Goal: Task Accomplishment & Management: Complete application form

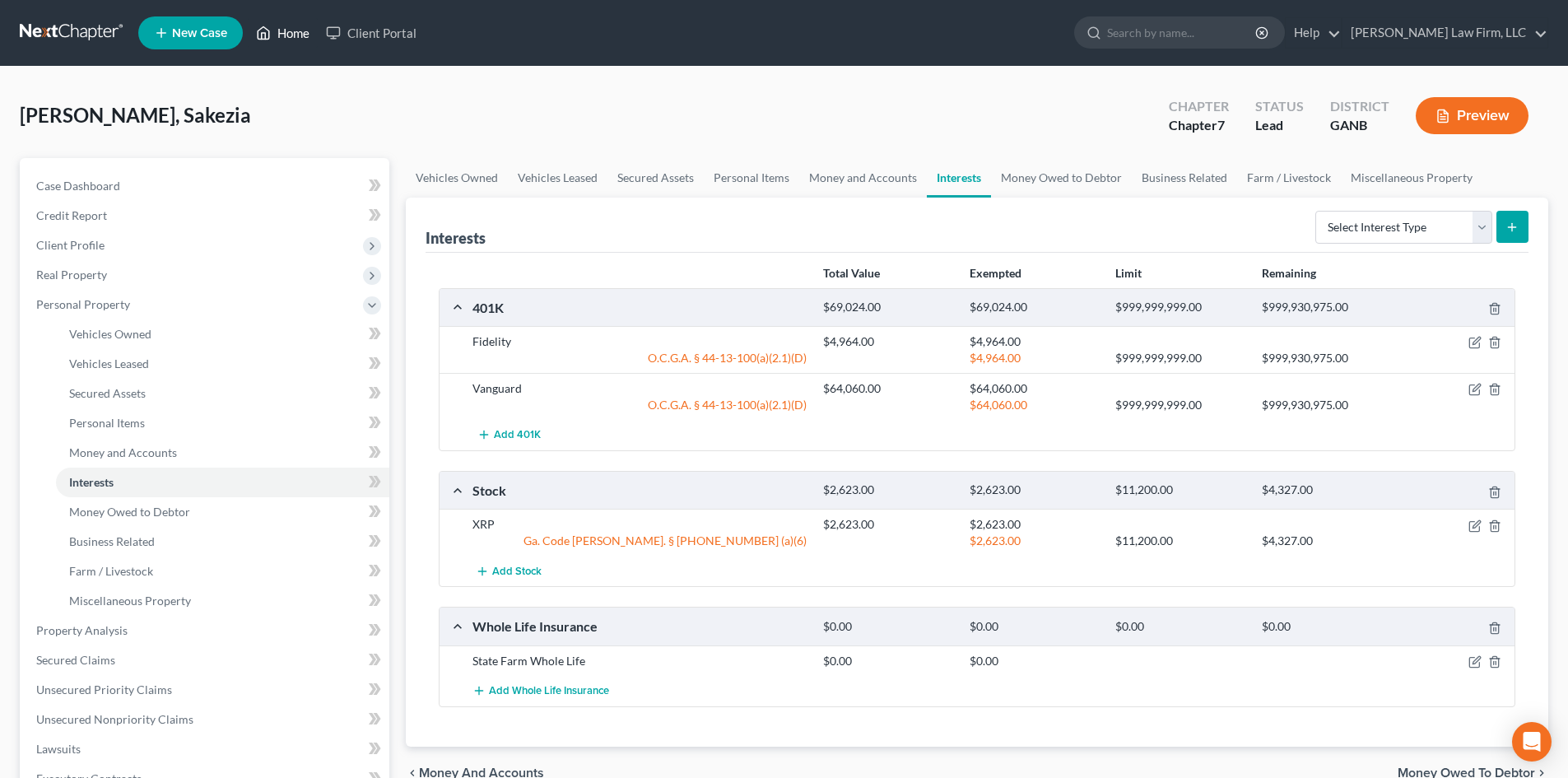
click at [304, 35] on link "Home" at bounding box center [283, 33] width 70 height 29
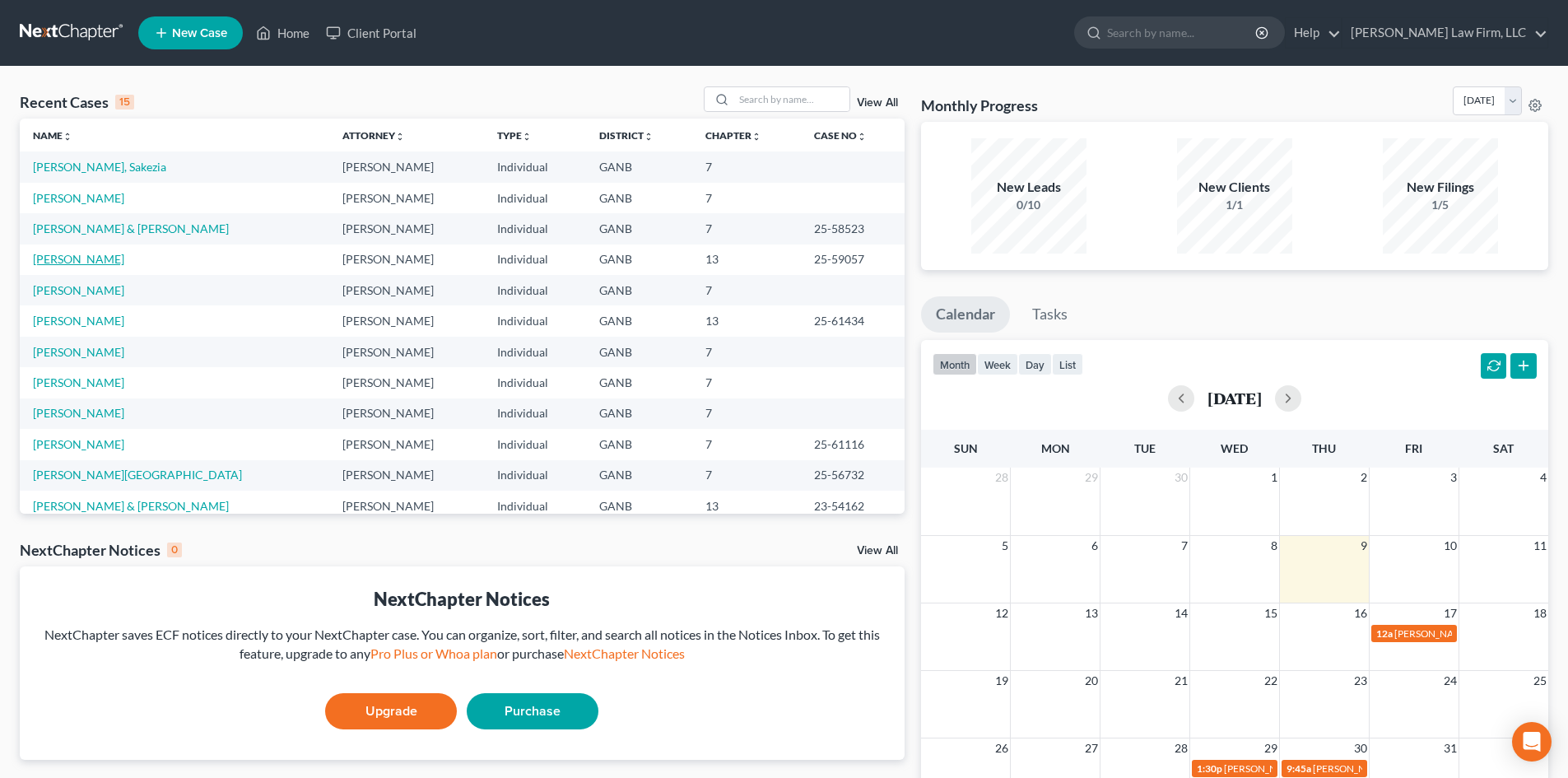
click at [69, 259] on link "[PERSON_NAME]" at bounding box center [79, 258] width 91 height 14
select select "6"
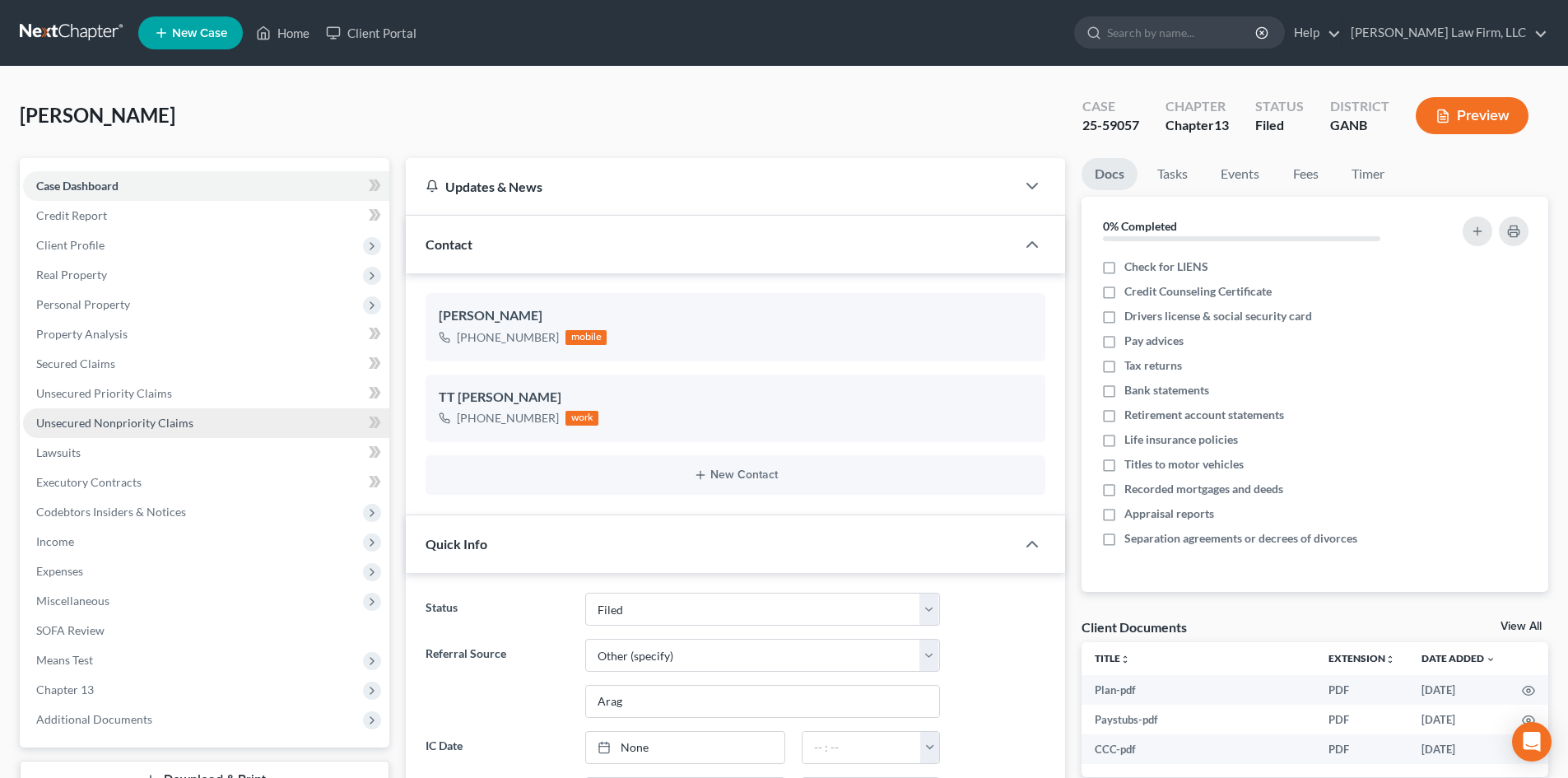
click at [86, 425] on span "Unsecured Nonpriority Claims" at bounding box center [115, 422] width 157 height 14
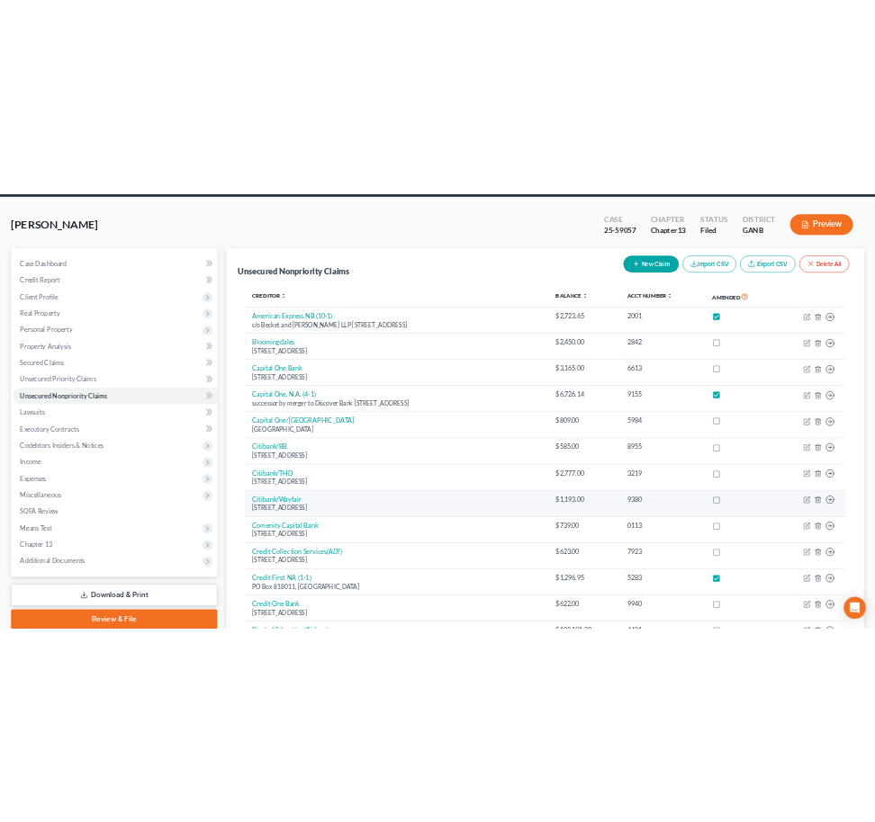
scroll to position [240, 0]
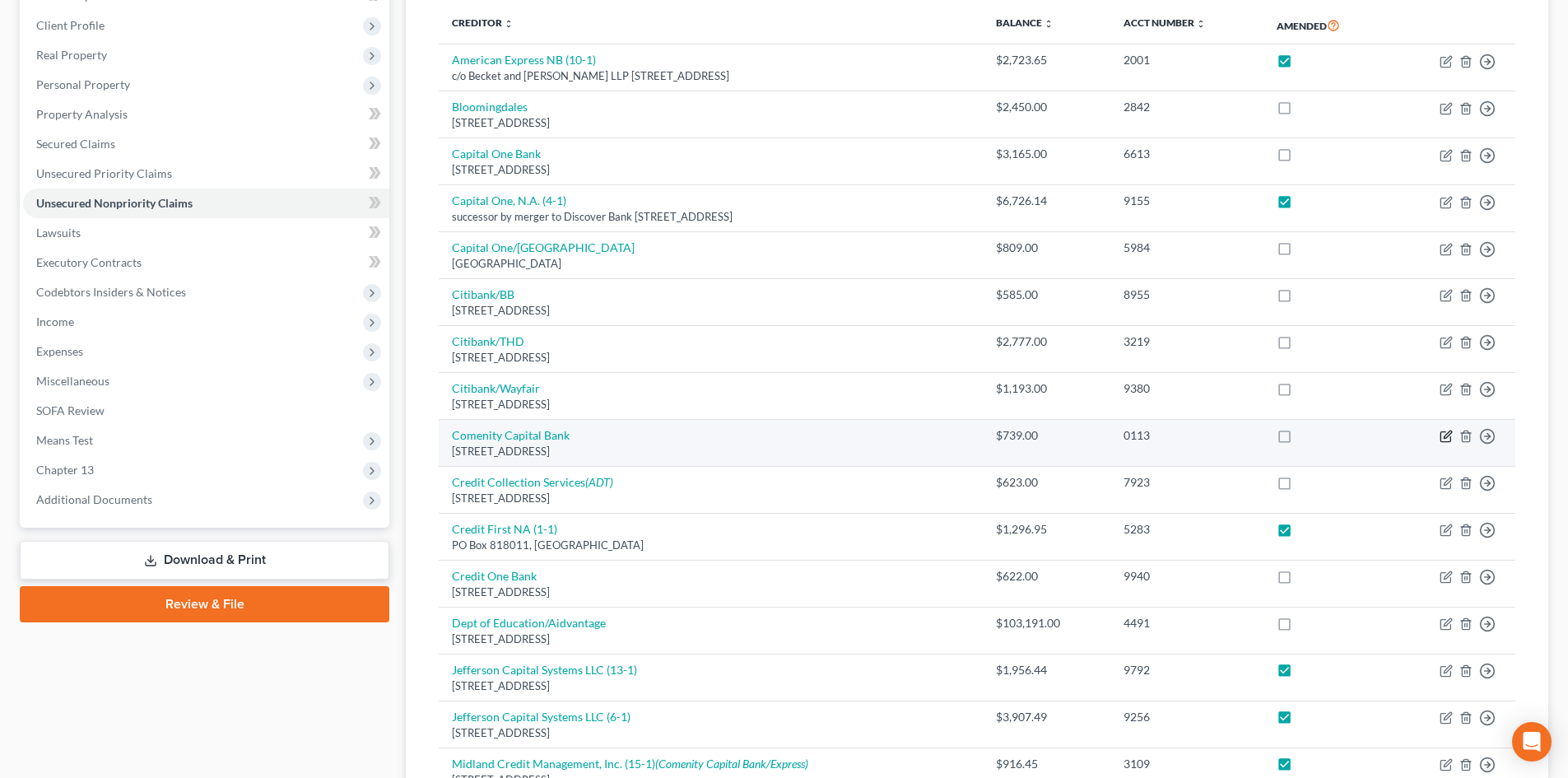
click at [1444, 436] on icon "button" at bounding box center [1446, 437] width 13 height 13
select select "36"
select select "2"
select select "0"
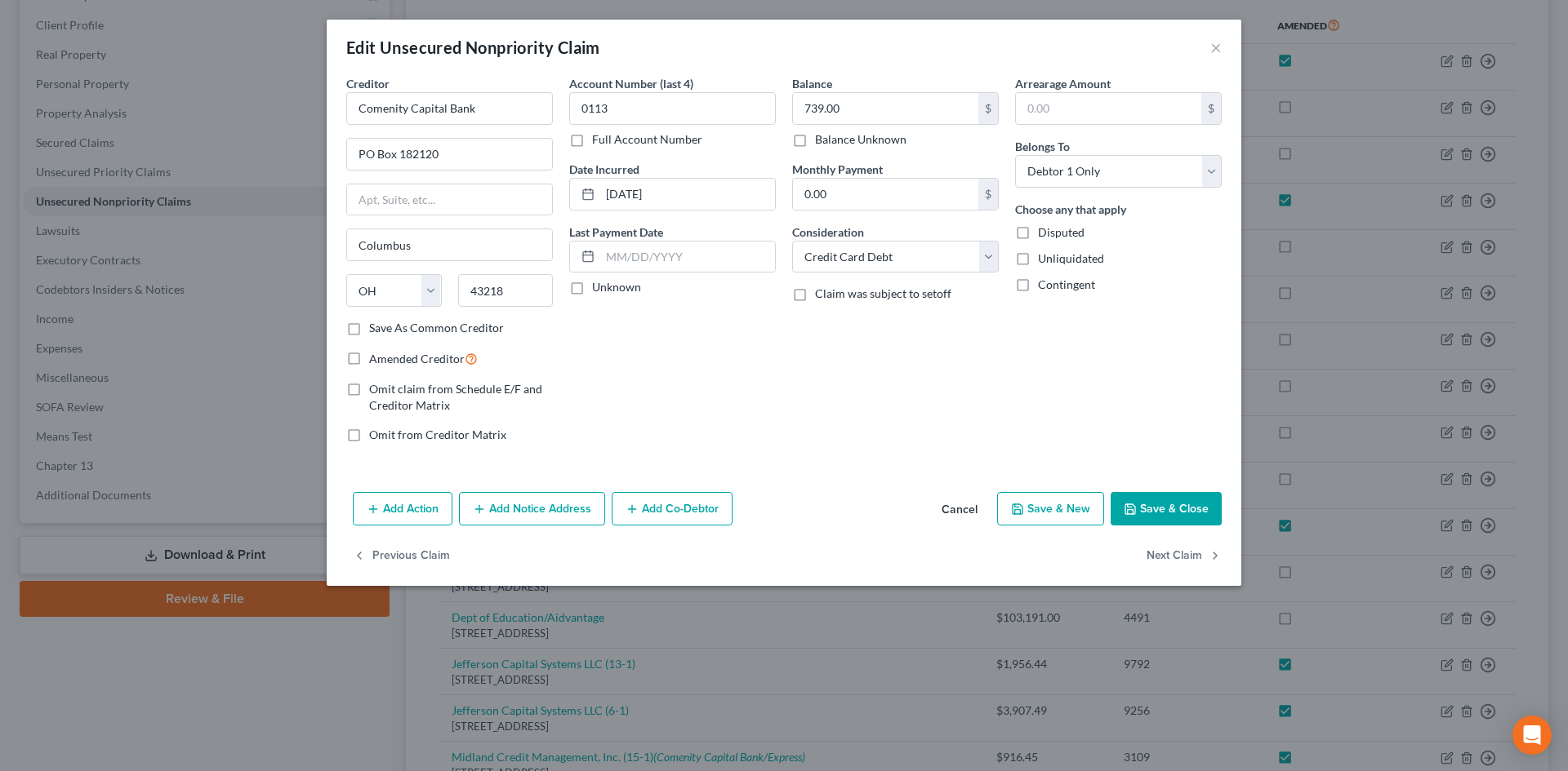
click at [544, 512] on button "Add Notice Address" at bounding box center [532, 510] width 146 height 34
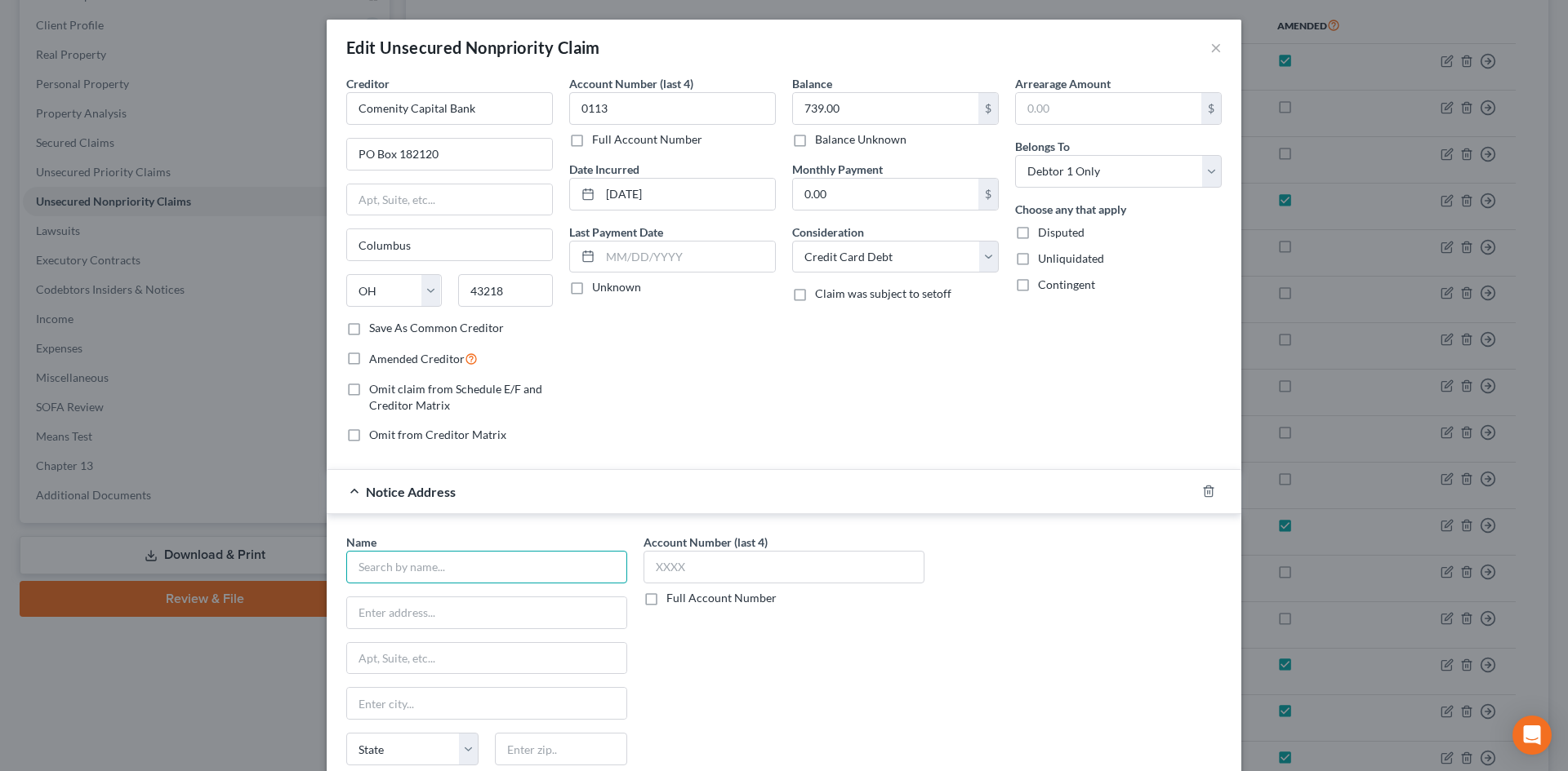
click at [482, 567] on input "text" at bounding box center [486, 567] width 281 height 33
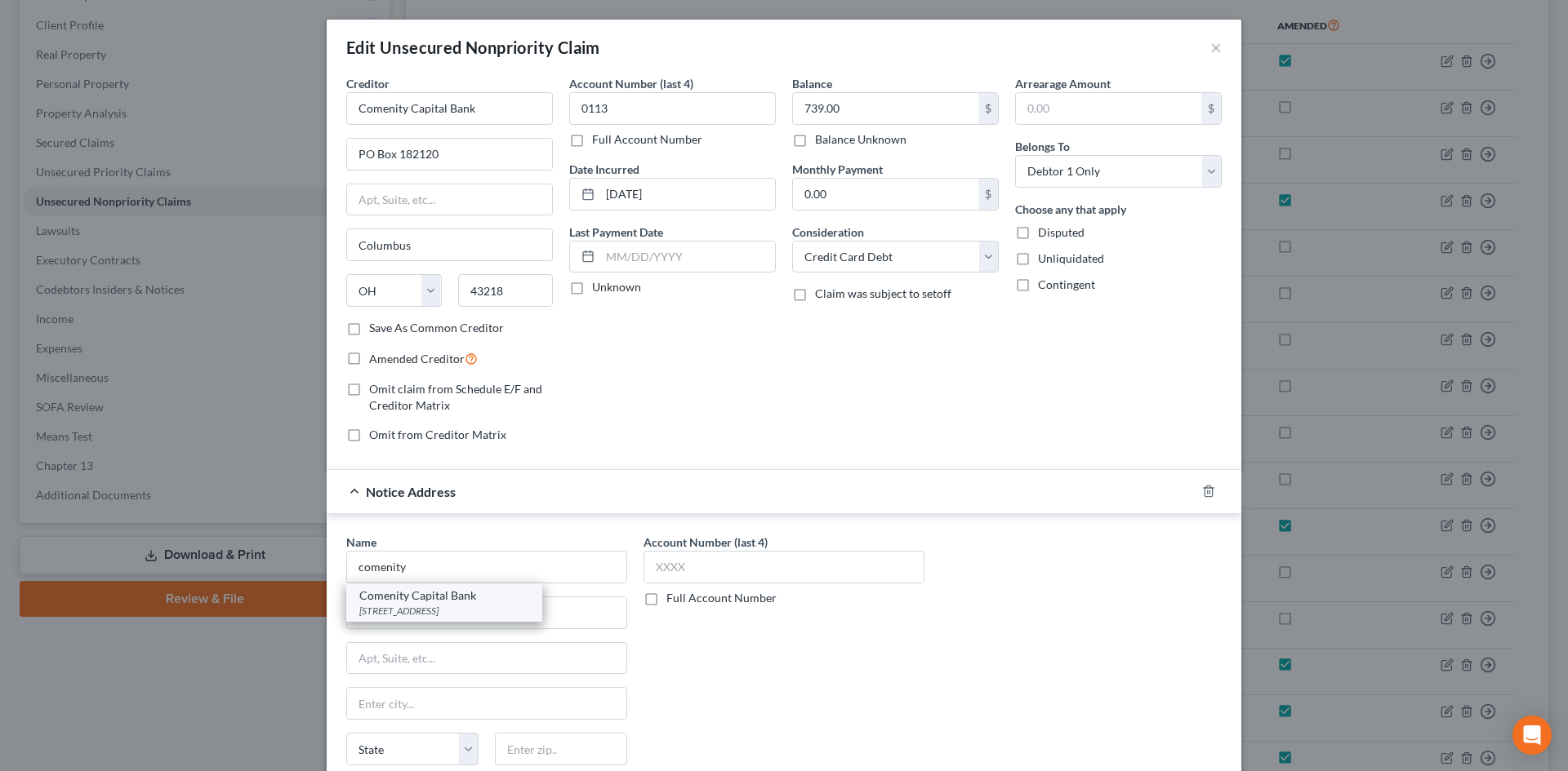
click at [470, 597] on div "Comenity Capital Bank" at bounding box center [444, 596] width 170 height 16
type input "Comenity Capital Bank"
type input "PO Box 182120"
type input "Columbus"
select select "36"
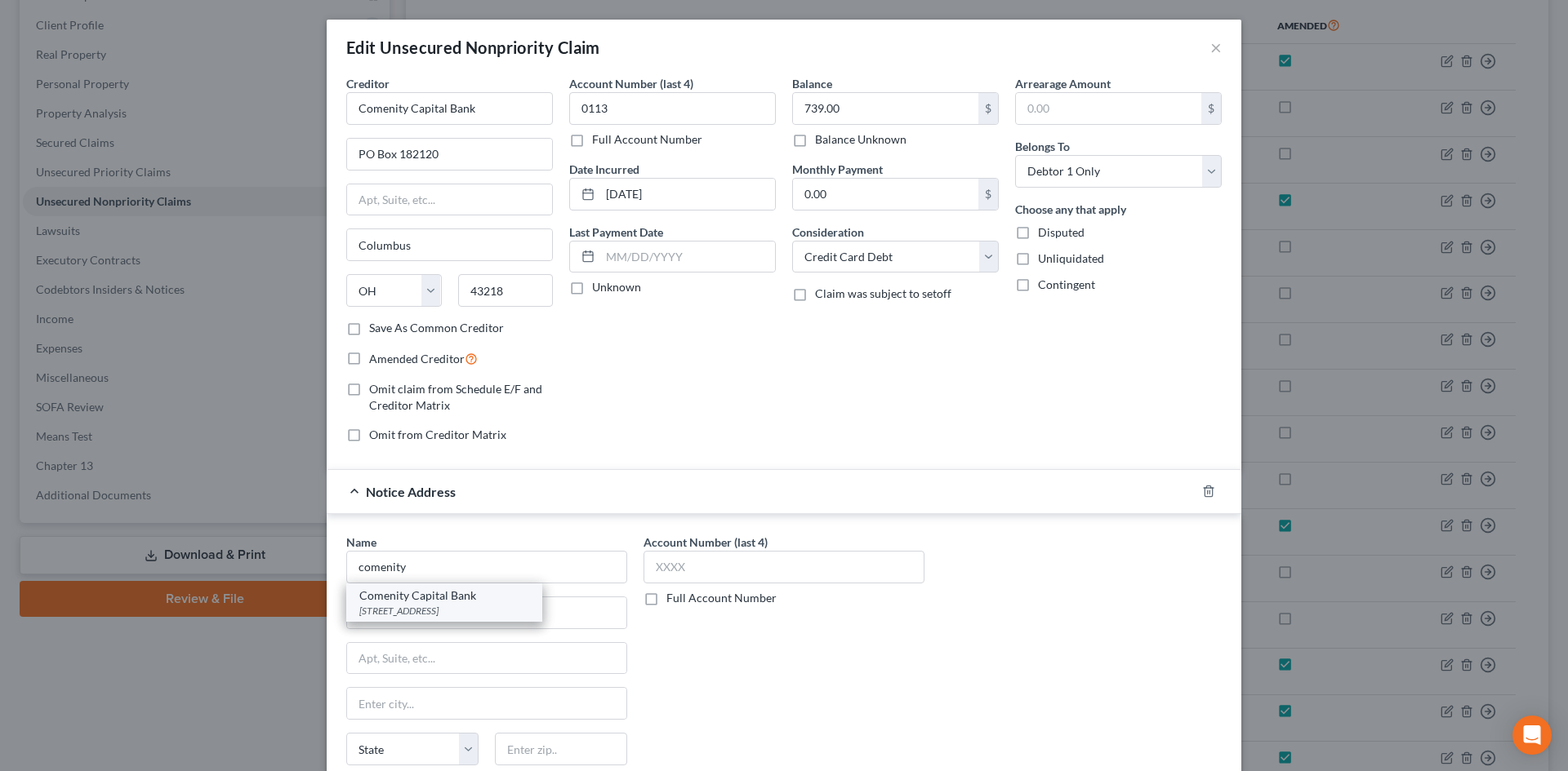
type input "43218"
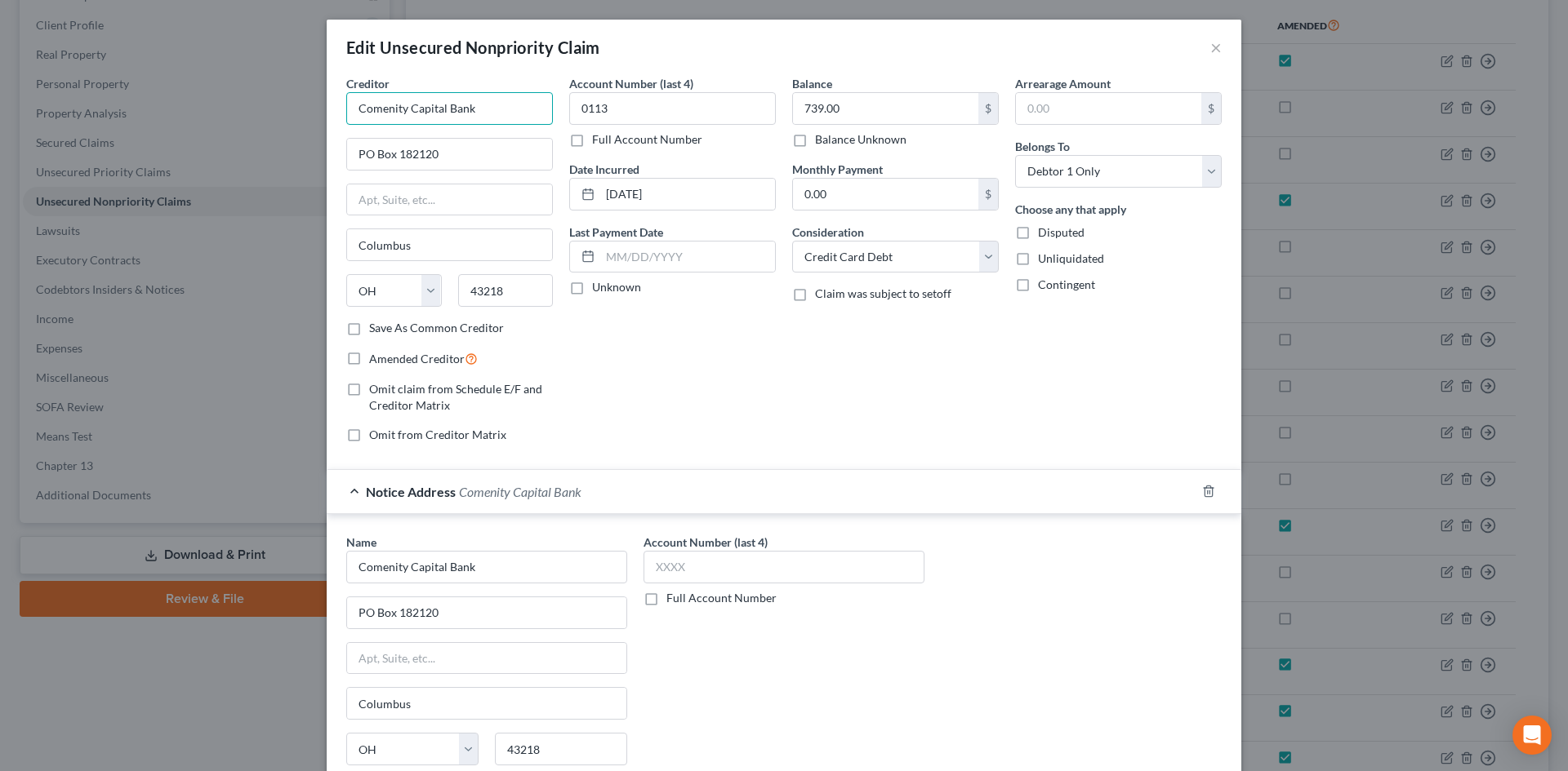
click at [424, 105] on input "Comenity Capital Bank" at bounding box center [449, 109] width 207 height 33
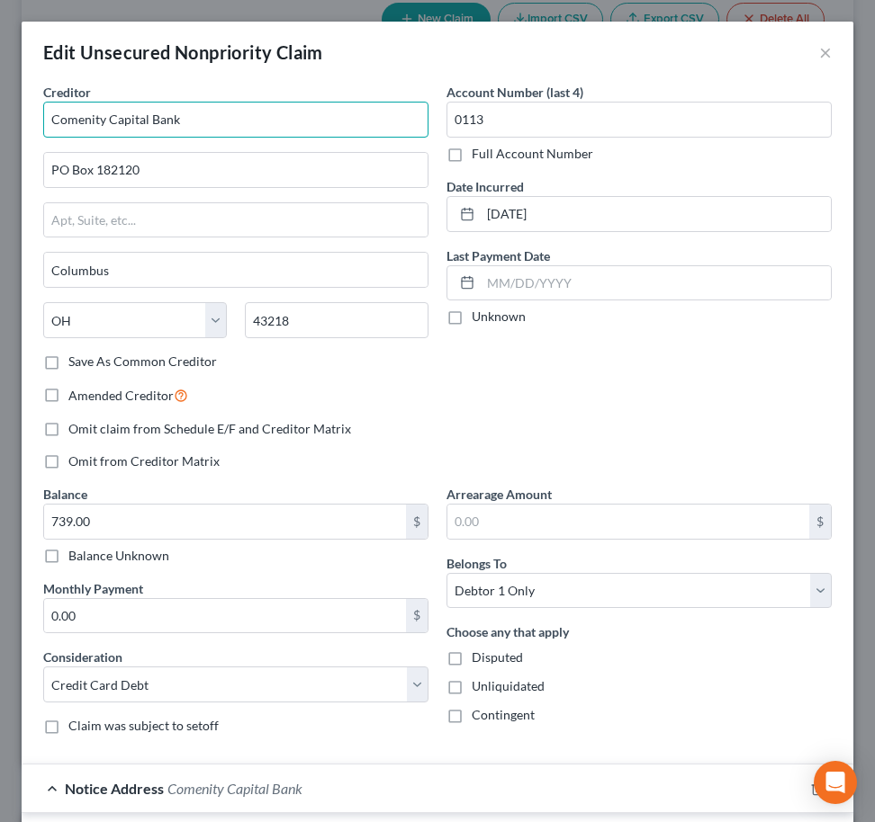
click at [196, 121] on input "Comenity Capital Bank" at bounding box center [235, 120] width 385 height 36
click at [194, 121] on input "Comenity Capital Bank" at bounding box center [235, 120] width 385 height 36
type input "Quantum3 Group LLC"
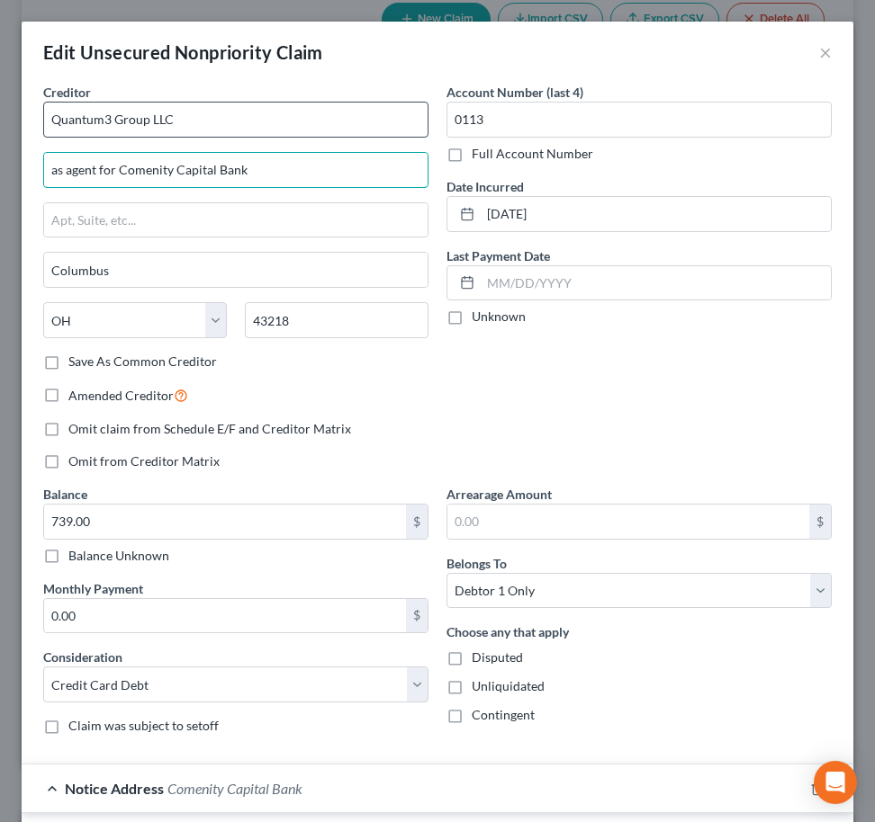
type input "as agent for Comenity Capital Bank"
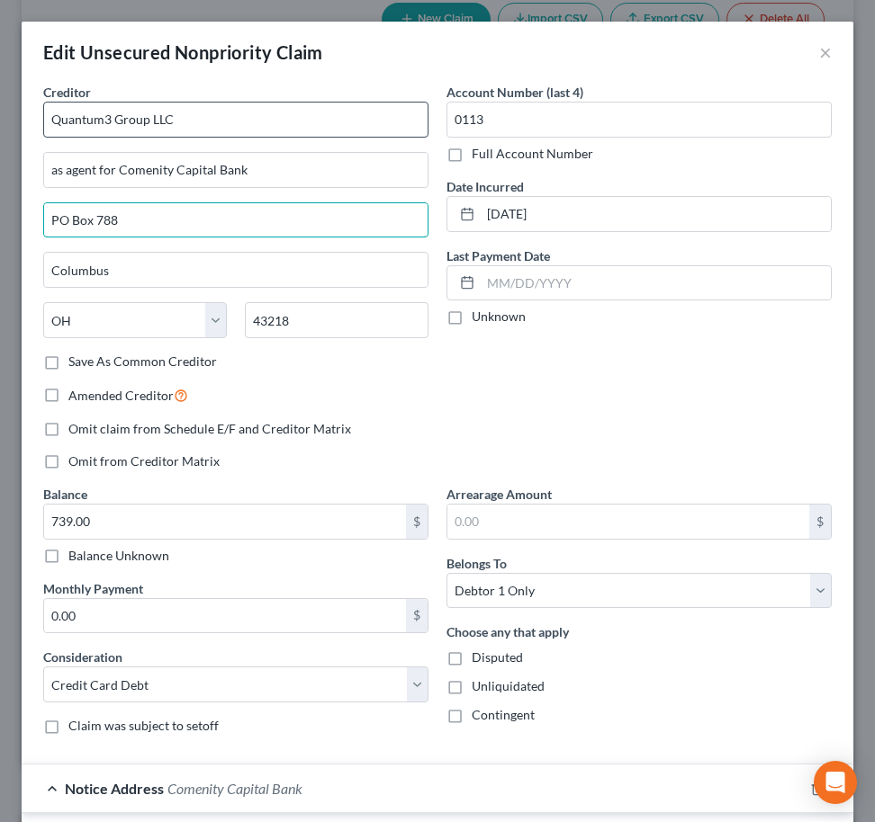
type input "PO Box 788"
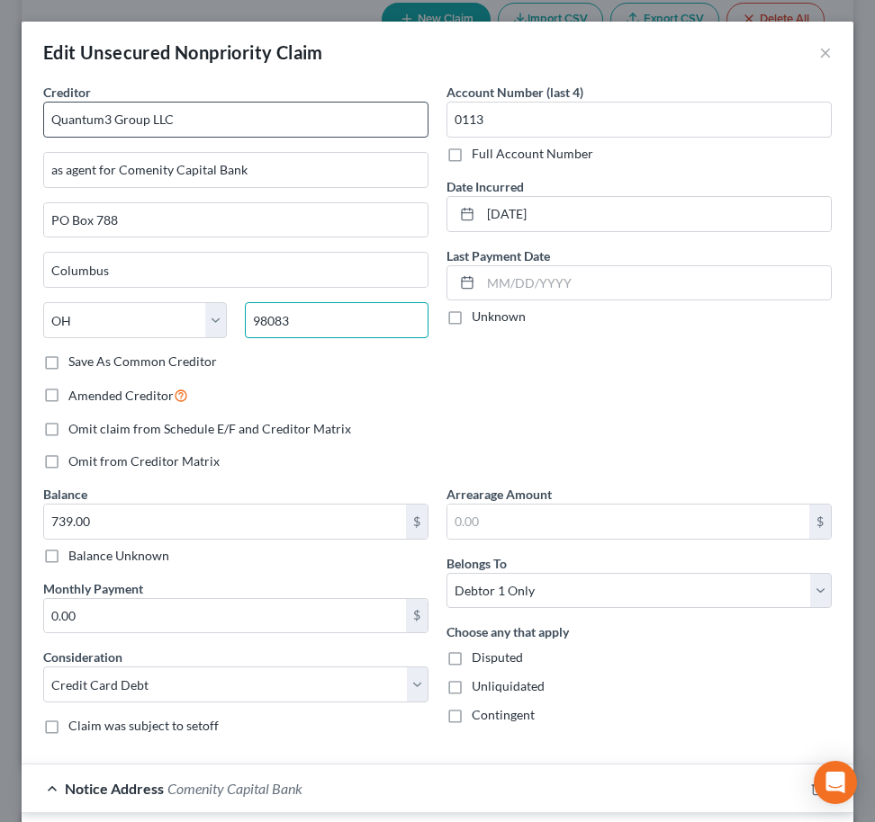
type input "98083"
type input "[PERSON_NAME]"
select select "50"
click at [76, 353] on input "Save As Common Creditor" at bounding box center [82, 359] width 12 height 12
click at [227, 126] on input "Quantum3 Group LLC" at bounding box center [235, 120] width 385 height 36
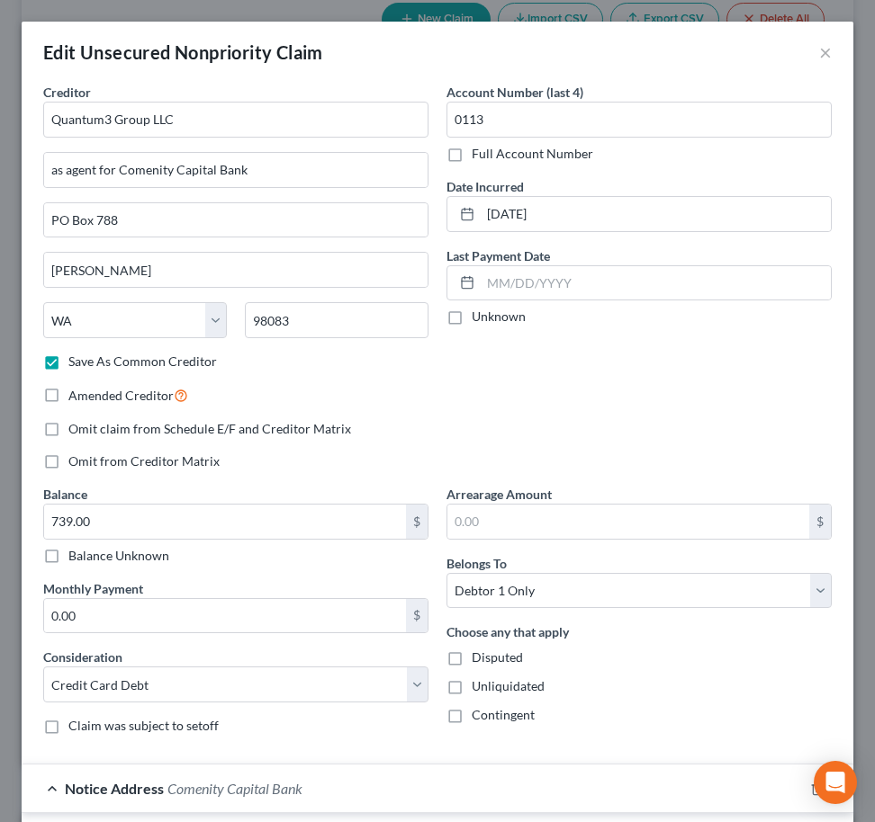
click at [68, 370] on label "Save As Common Creditor" at bounding box center [142, 362] width 148 height 18
click at [76, 364] on input "Save As Common Creditor" at bounding box center [82, 359] width 12 height 12
checkbox input "false"
click at [68, 398] on label "Amended Creditor" at bounding box center [128, 395] width 120 height 21
click at [76, 397] on input "Amended Creditor" at bounding box center [82, 391] width 12 height 12
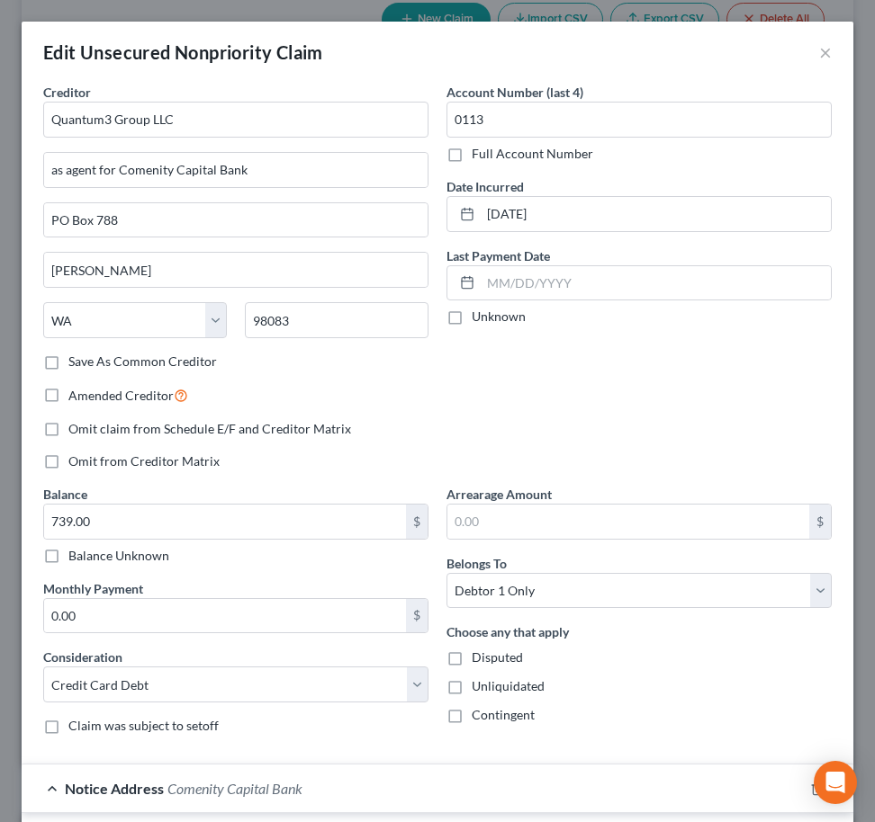
checkbox input "true"
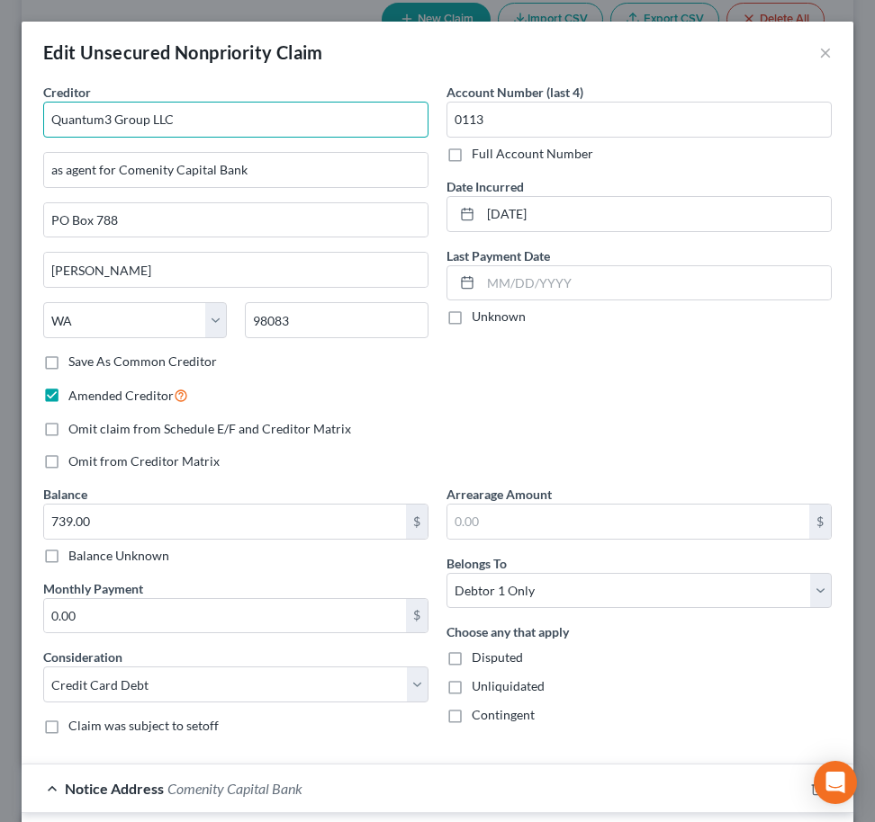
click at [229, 125] on input "Quantum3 Group LLC" at bounding box center [235, 120] width 385 height 36
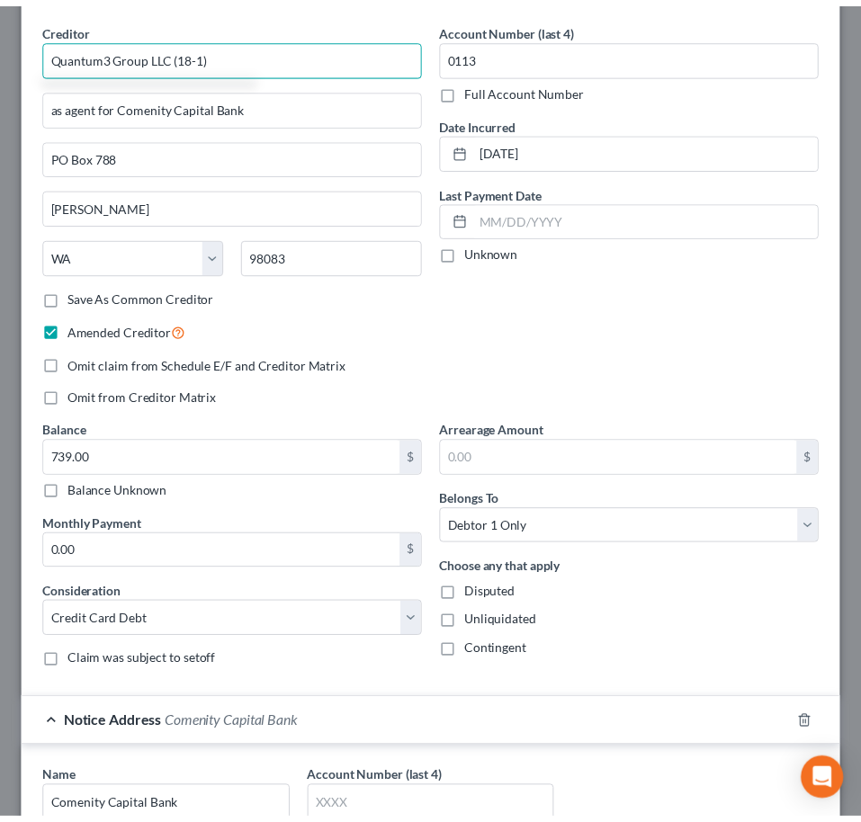
scroll to position [480, 0]
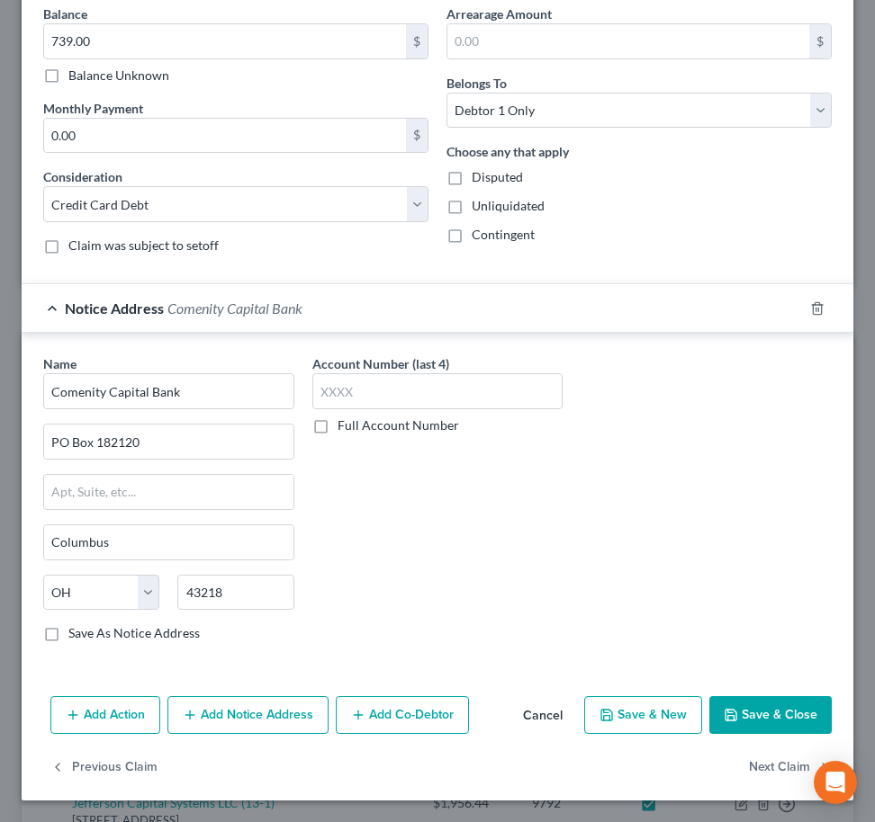
type input "Quantum3 Group LLC (18-1)"
click at [747, 725] on button "Save & Close" at bounding box center [770, 715] width 122 height 38
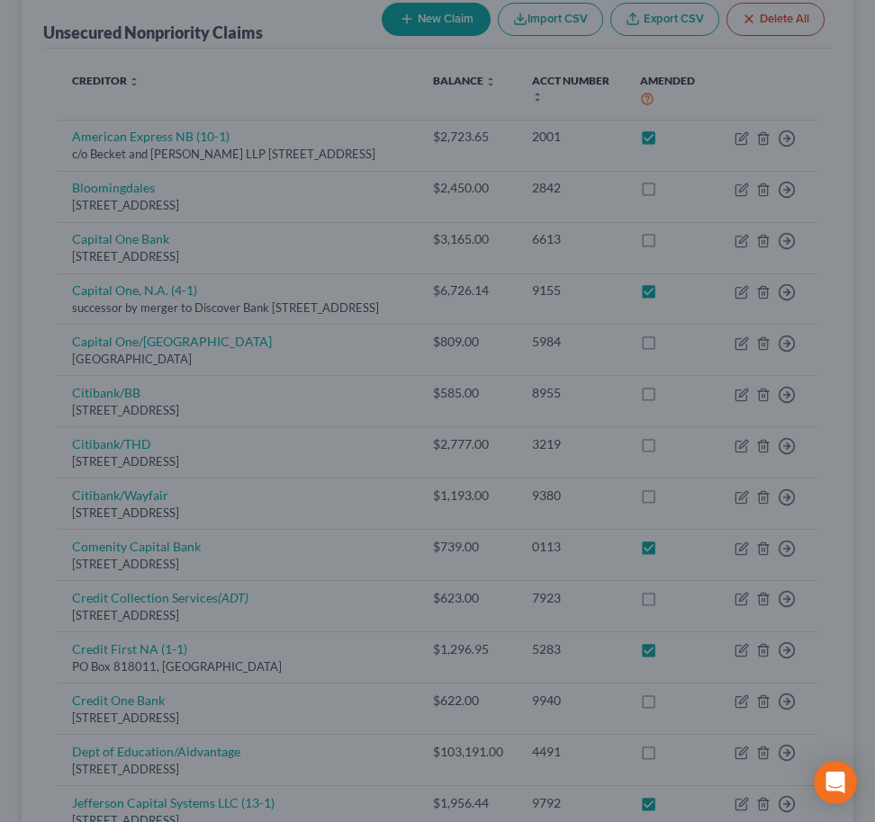
checkbox input "true"
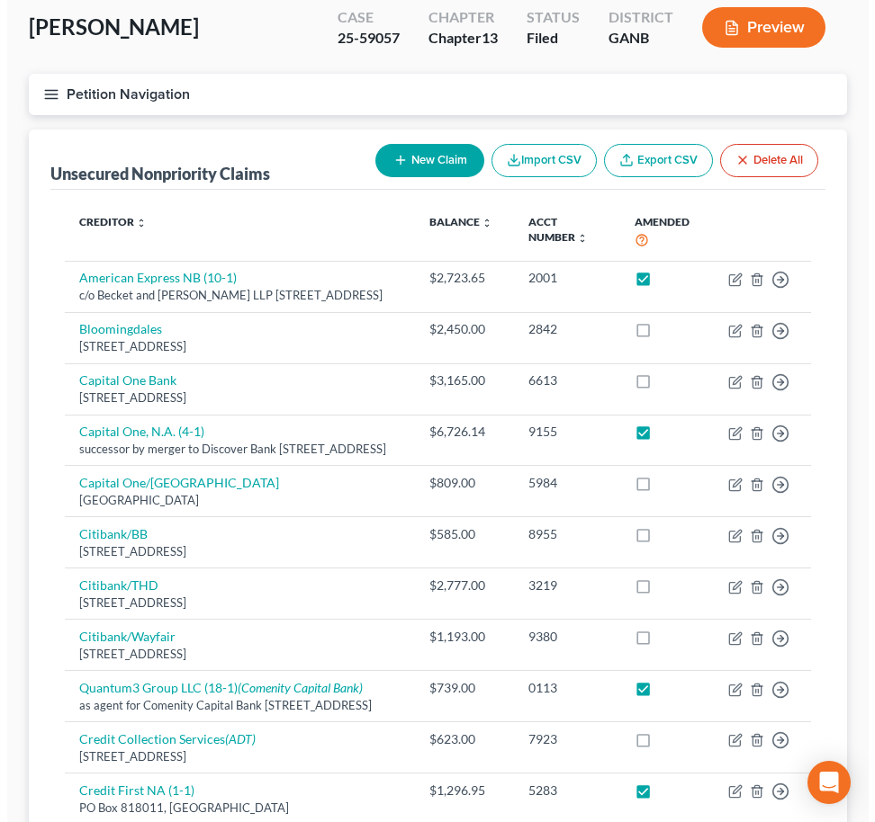
scroll to position [240, 0]
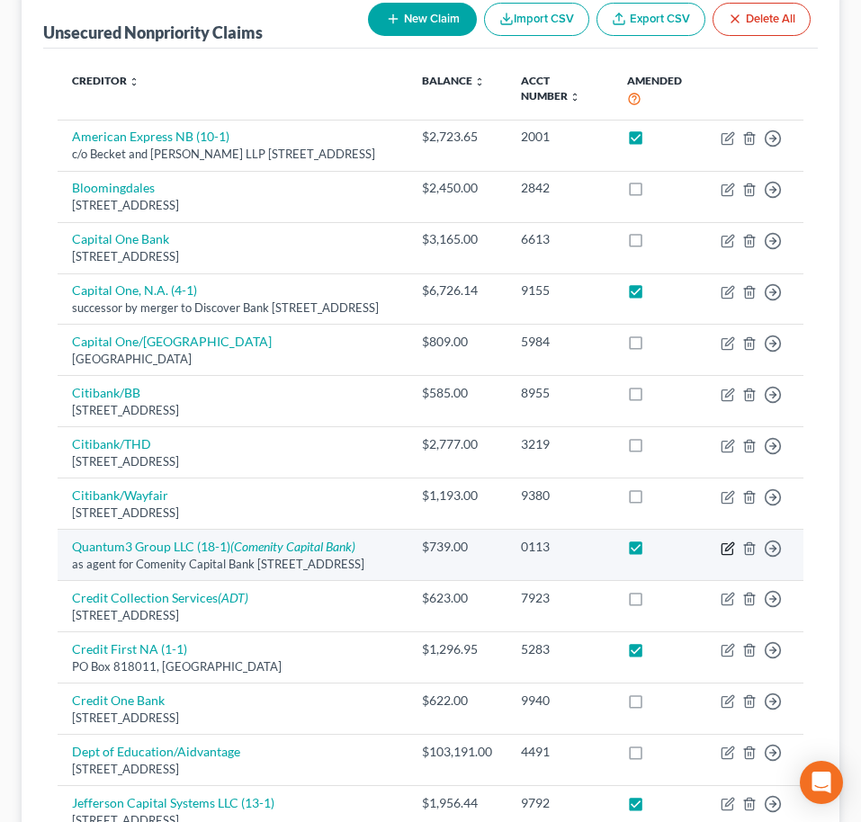
click at [723, 556] on icon "button" at bounding box center [728, 549] width 14 height 14
select select "50"
select select "2"
select select "0"
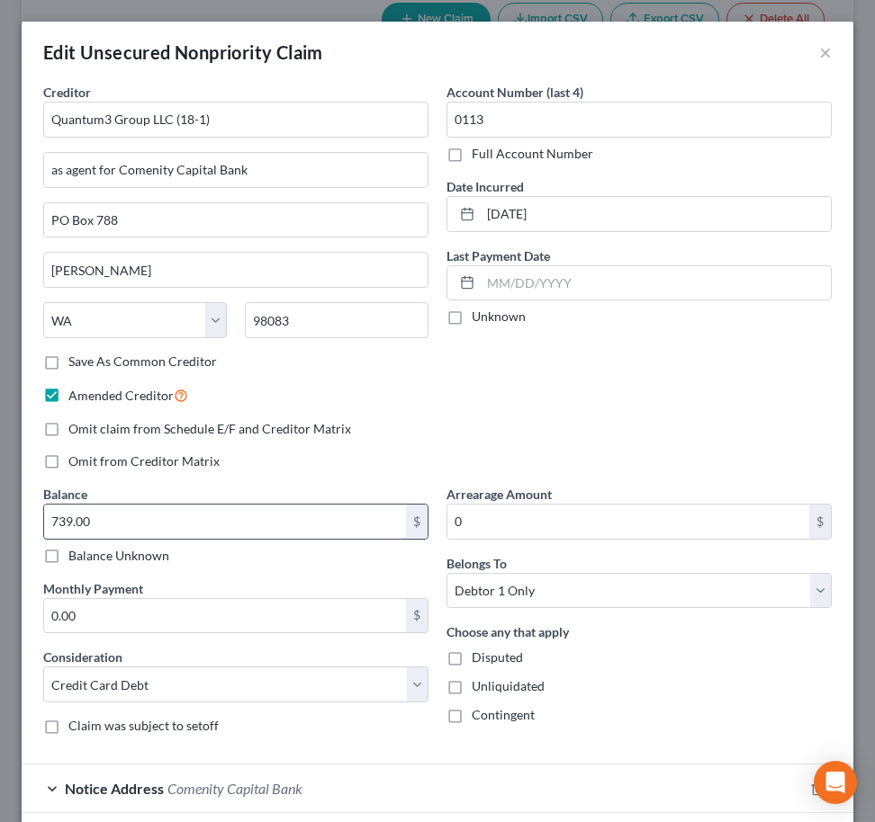
click at [180, 517] on input "739.00" at bounding box center [225, 522] width 362 height 34
click at [181, 517] on input "739.00" at bounding box center [225, 522] width 362 height 34
click at [154, 525] on input "739.00" at bounding box center [225, 522] width 362 height 34
click at [125, 524] on input "739.00" at bounding box center [225, 522] width 362 height 34
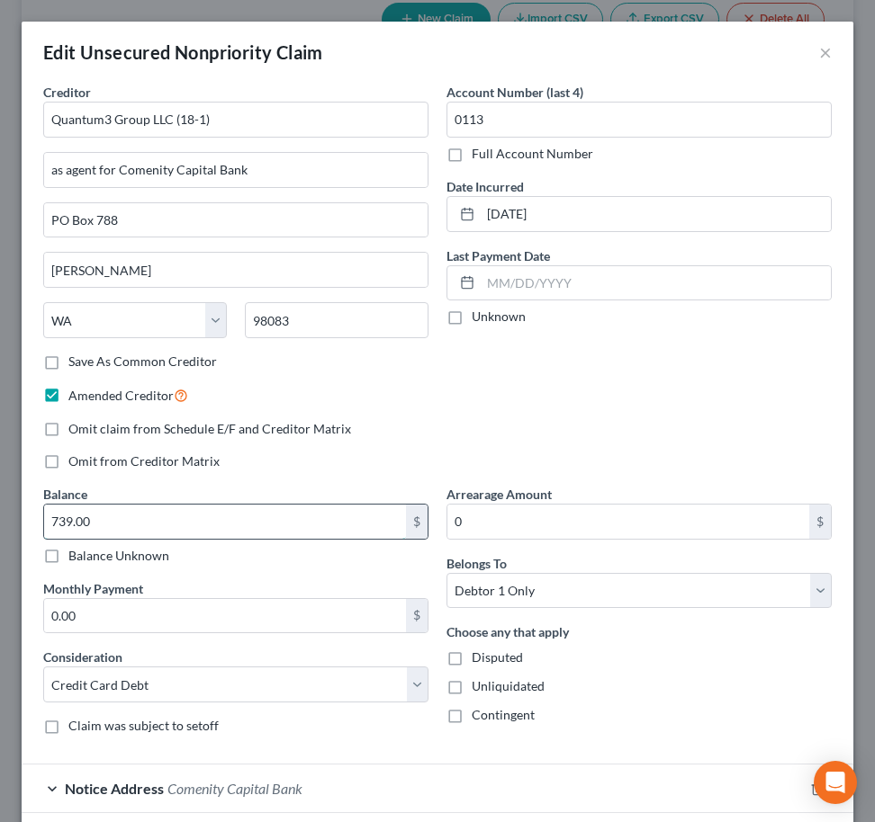
click at [88, 524] on input "739.00" at bounding box center [225, 522] width 362 height 34
click at [96, 521] on input "739.00" at bounding box center [225, 522] width 362 height 34
click at [43, 527] on div "739.00 $" at bounding box center [235, 522] width 385 height 36
click at [116, 520] on input "739.00" at bounding box center [225, 522] width 362 height 34
type input "739.58"
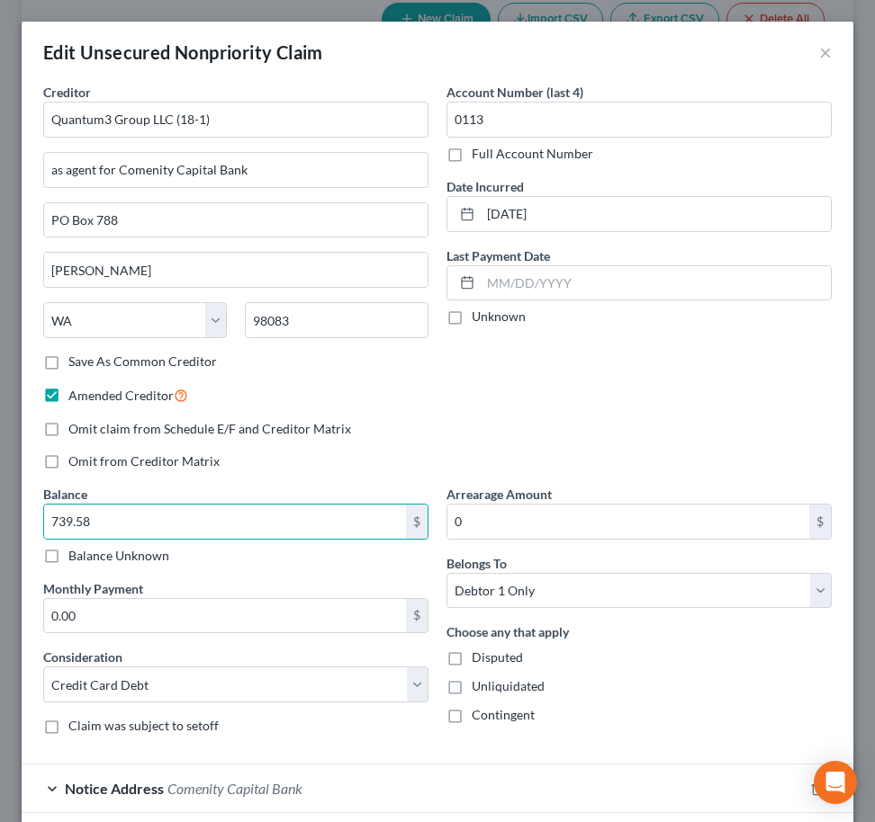
click at [832, 463] on div "Creditor * Quantum3 Group LLC (18-1) as agent for Comenity Capital Bank PO Box …" at bounding box center [437, 457] width 831 height 749
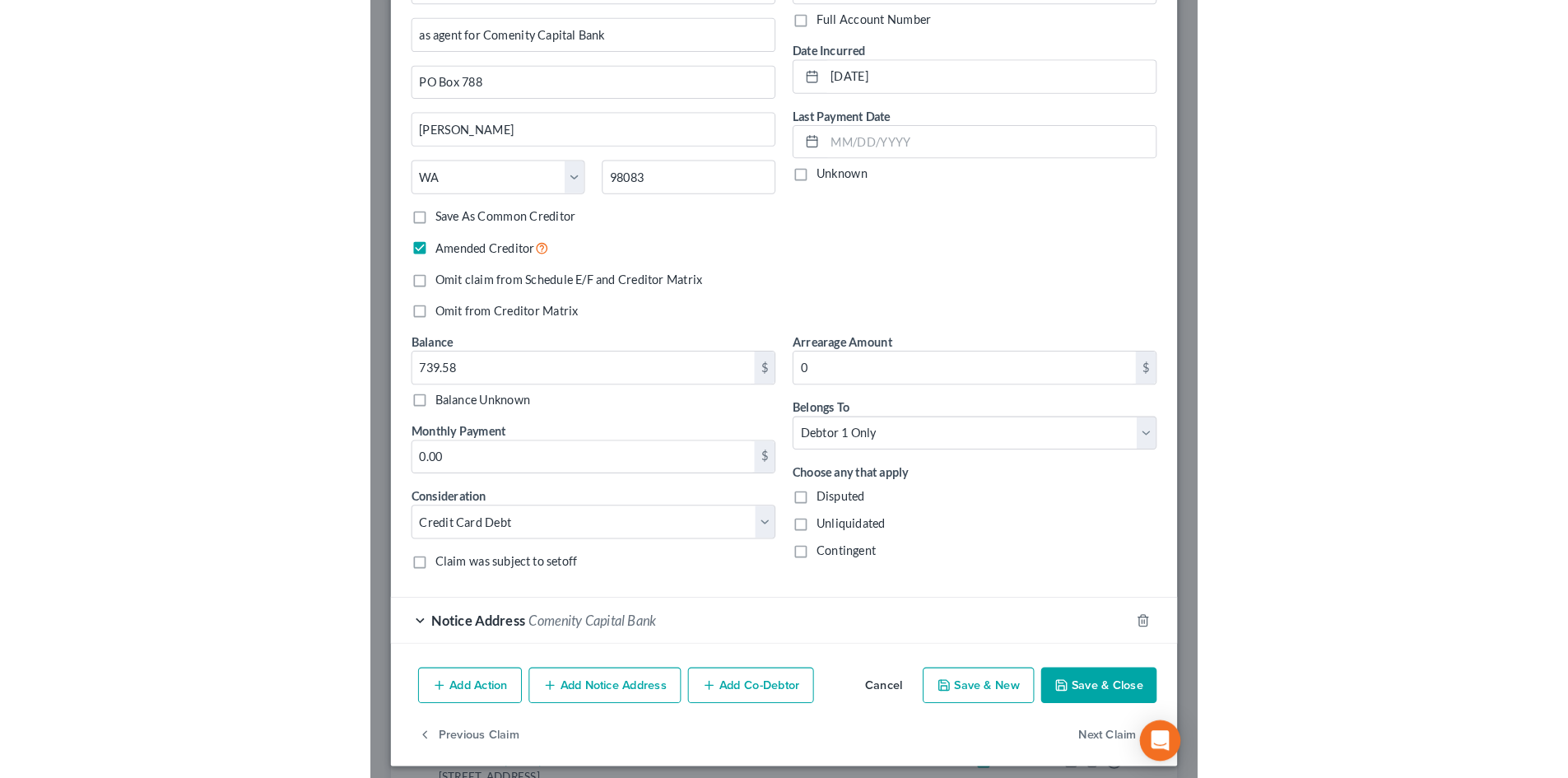
scroll to position [130, 0]
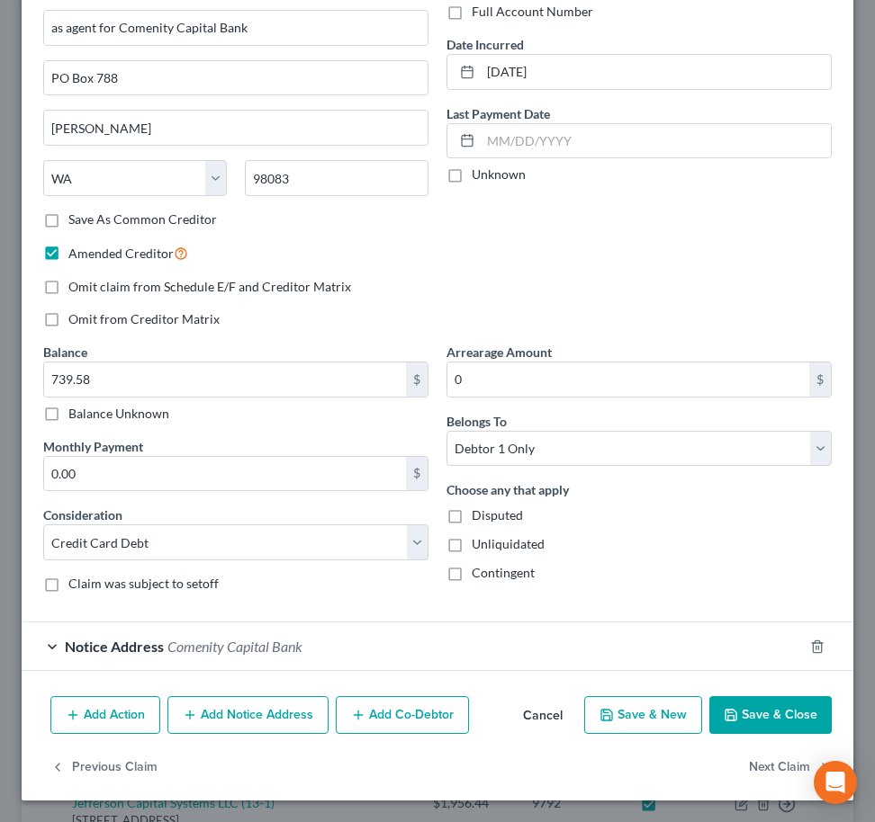
click at [756, 728] on button "Save & Close" at bounding box center [770, 715] width 122 height 38
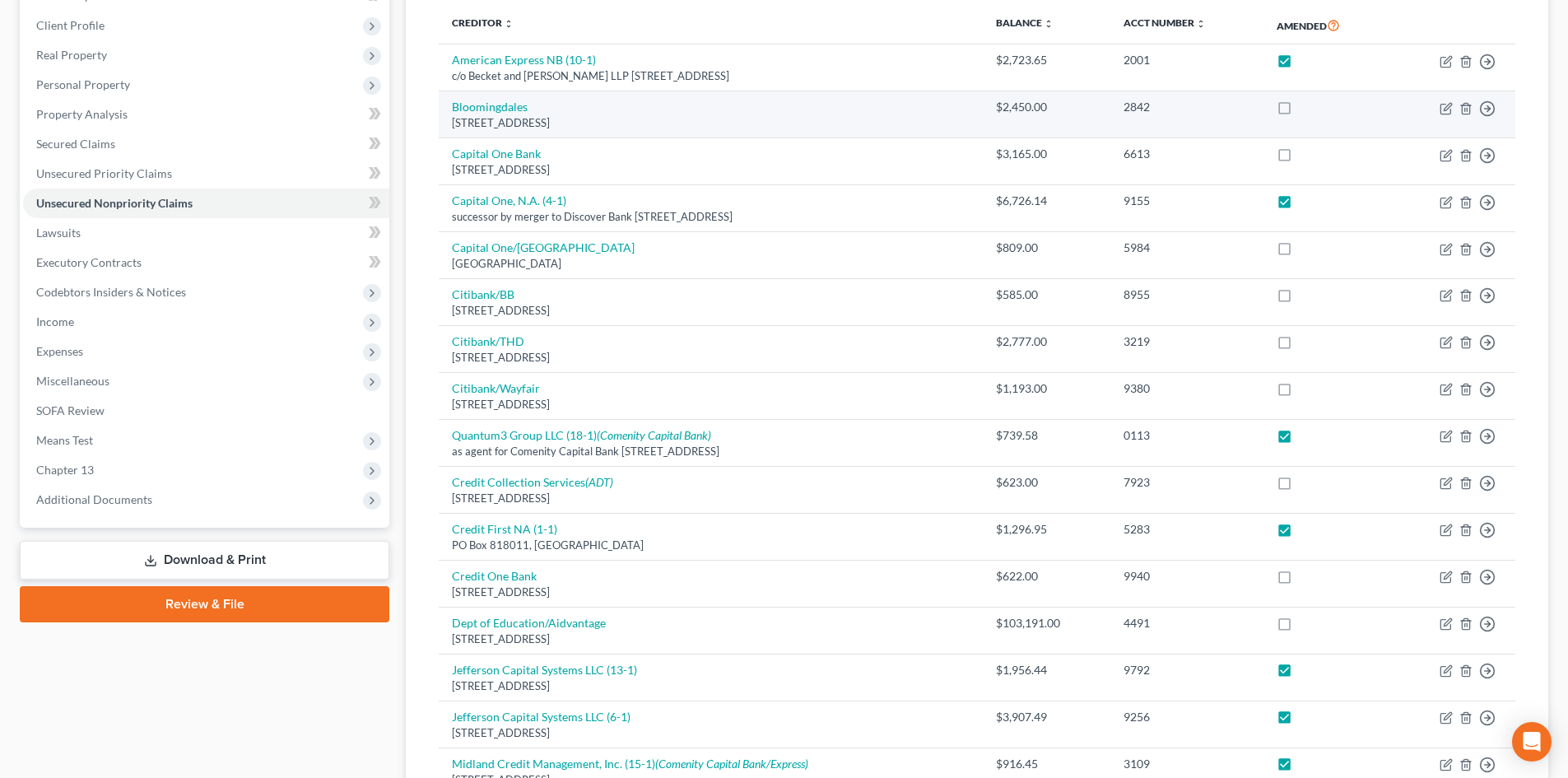
scroll to position [0, 0]
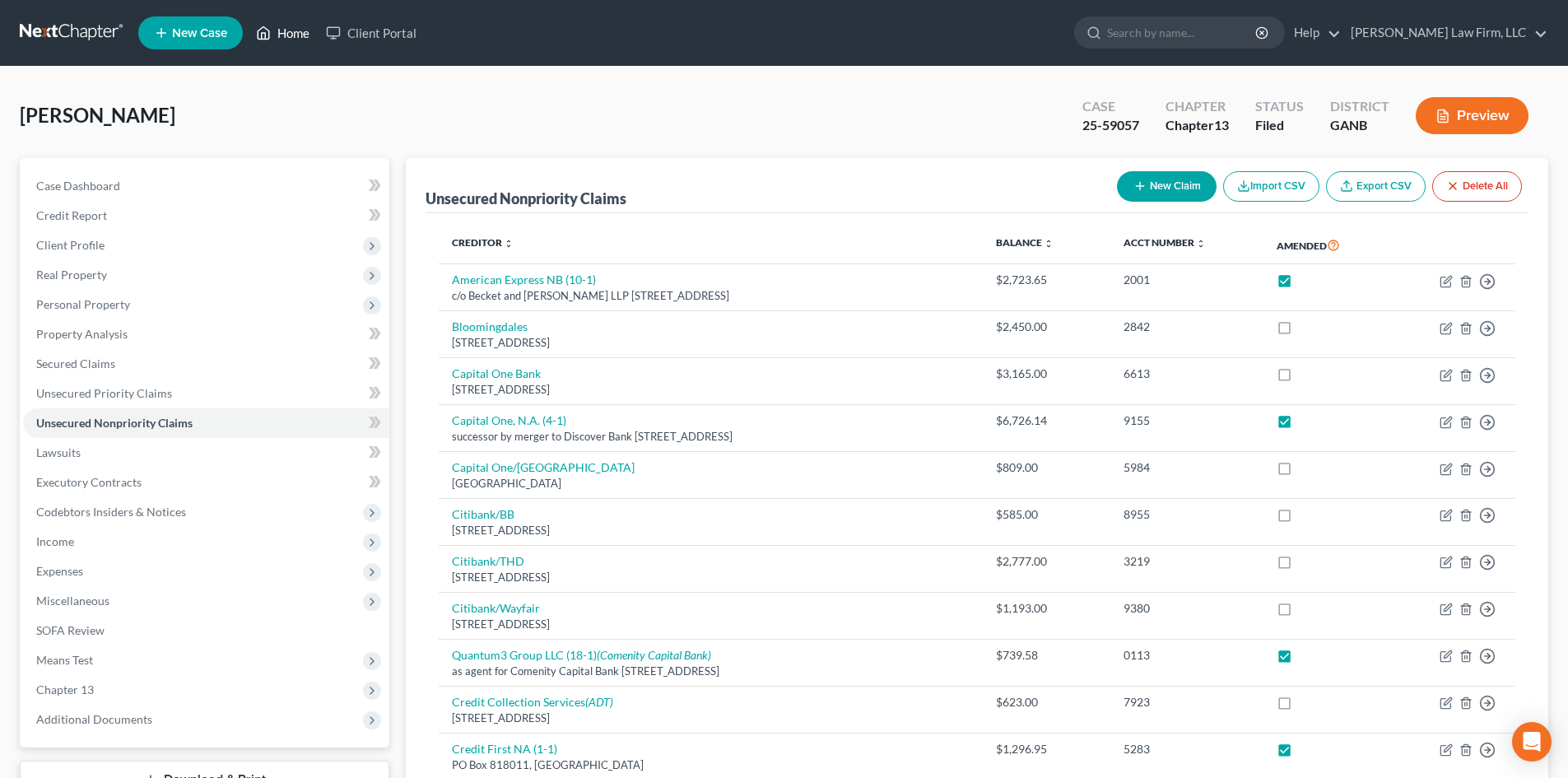
click at [295, 40] on link "Home" at bounding box center [283, 33] width 70 height 29
